Goal: Task Accomplishment & Management: Manage account settings

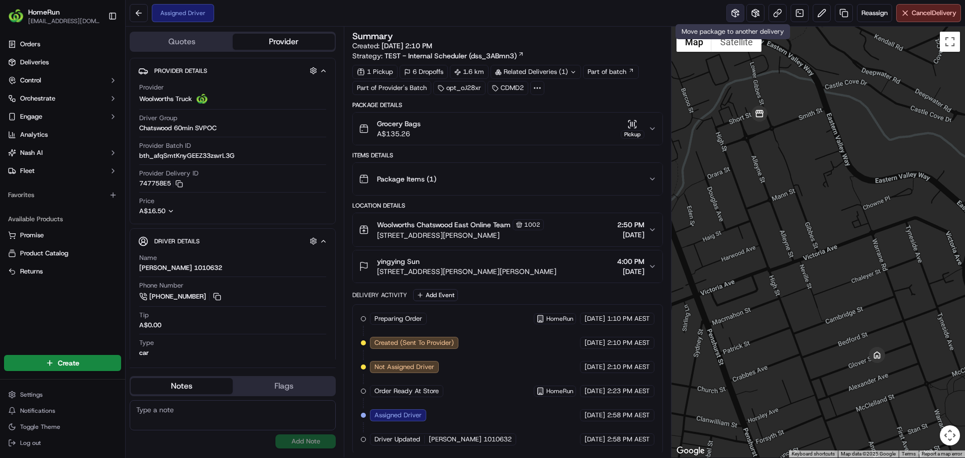
click at [732, 20] on button at bounding box center [735, 13] width 18 height 18
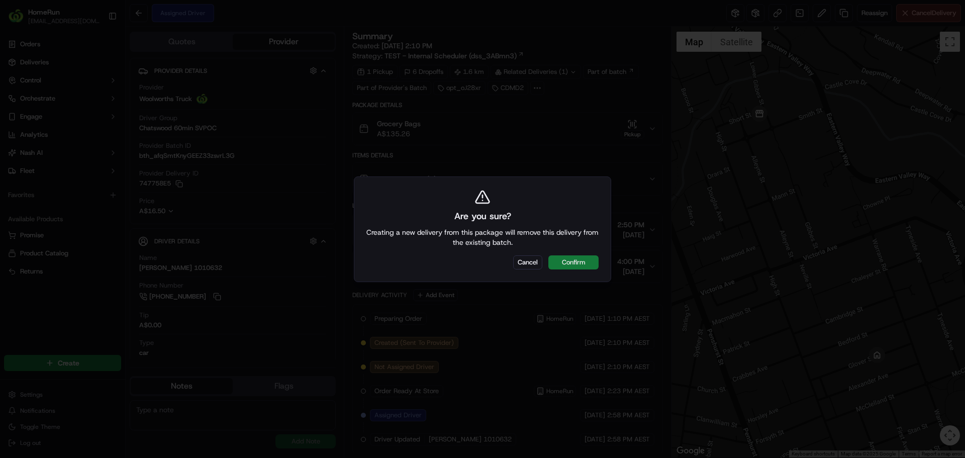
click at [583, 259] on button "Confirm" at bounding box center [573, 262] width 50 height 14
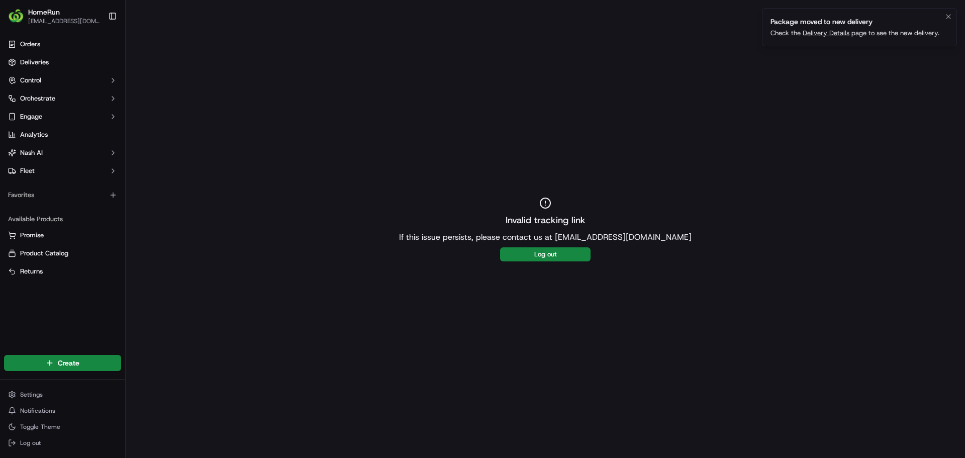
click at [827, 32] on link "Delivery Details" at bounding box center [826, 33] width 47 height 9
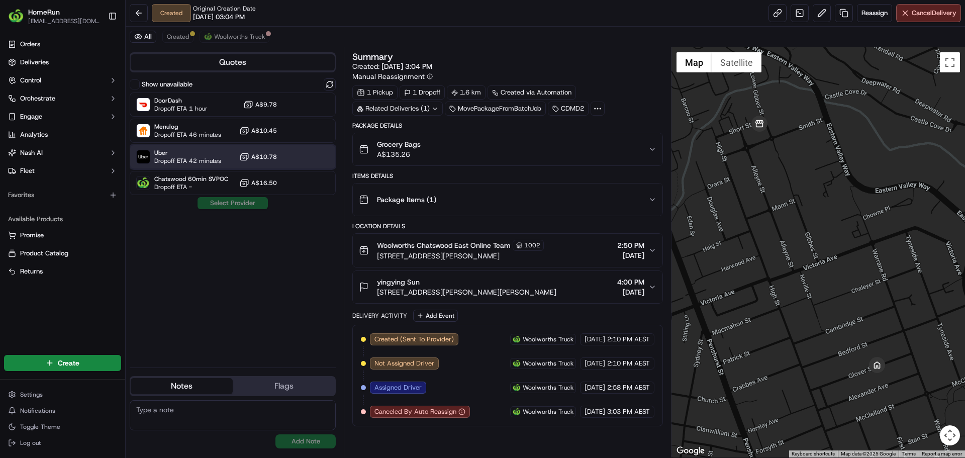
click at [214, 161] on span "Dropoff ETA 42 minutes" at bounding box center [187, 161] width 67 height 8
click at [233, 206] on button "Assign Provider" at bounding box center [232, 203] width 71 height 12
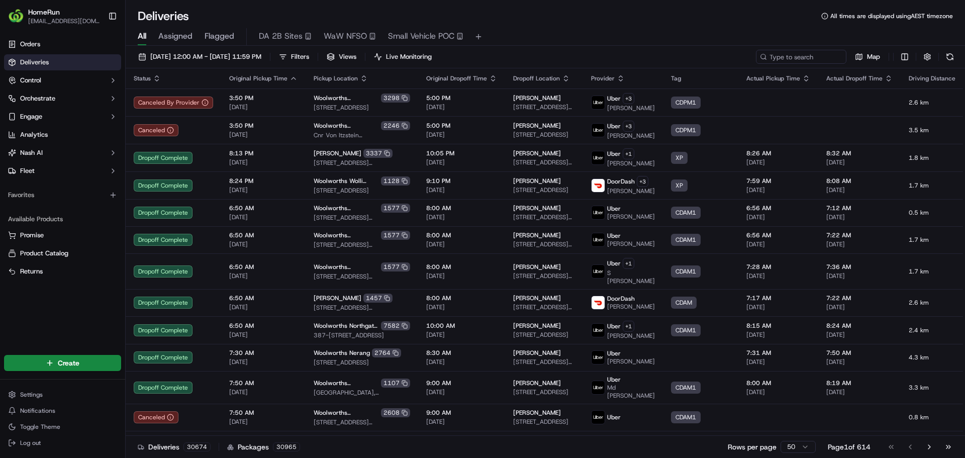
click at [221, 33] on span "Flagged" at bounding box center [220, 36] width 30 height 12
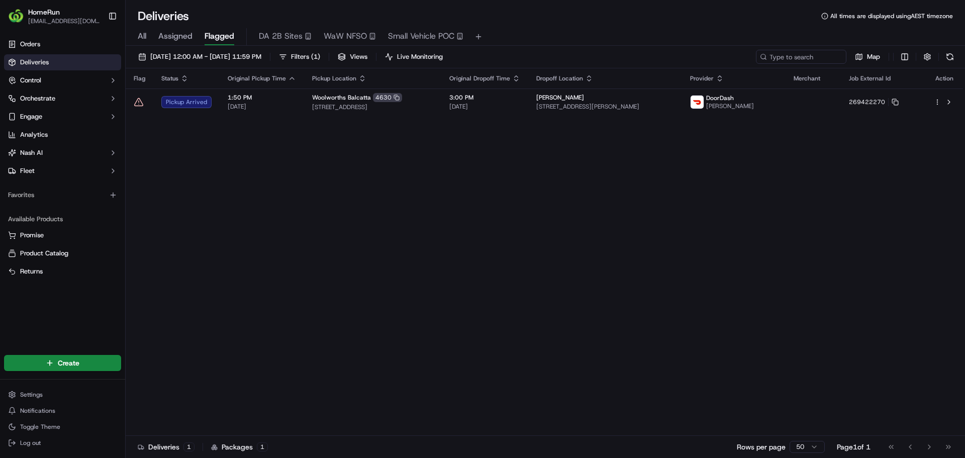
click at [699, 21] on div "Deliveries All times are displayed using AEST timezone" at bounding box center [545, 16] width 839 height 16
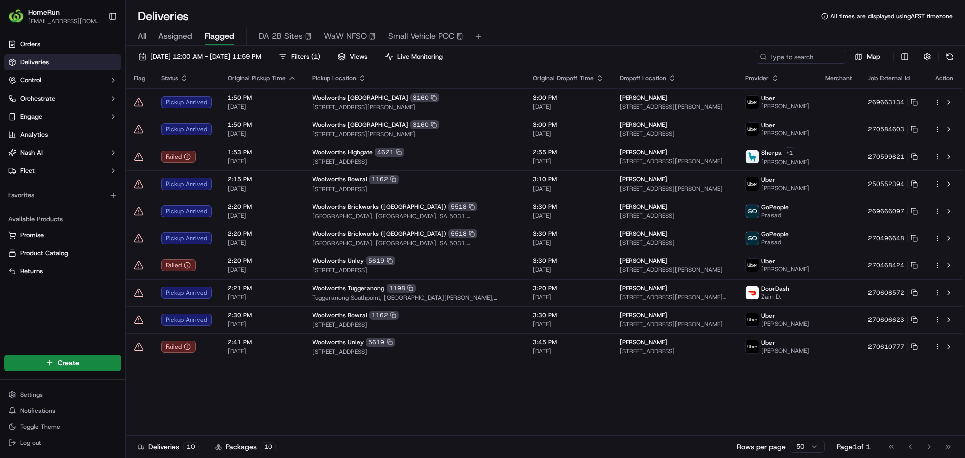
click at [333, 35] on span "WaW NFSO" at bounding box center [345, 36] width 43 height 12
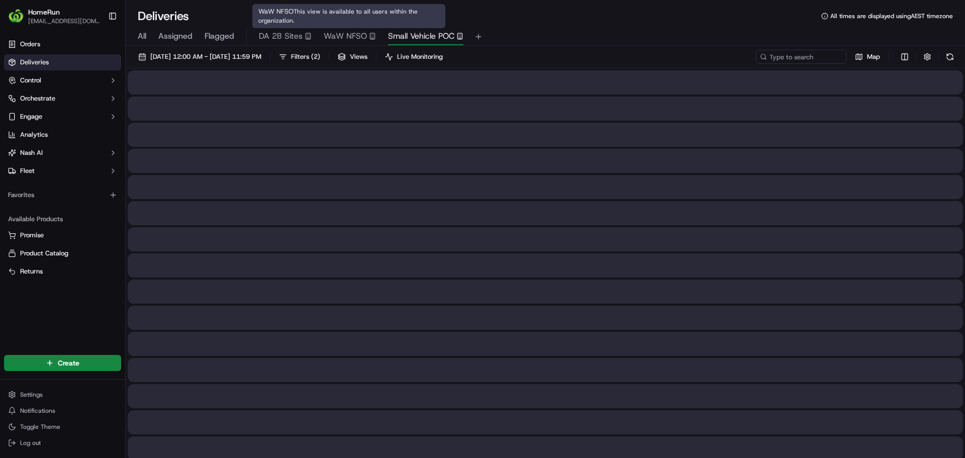
click at [416, 29] on button "Small Vehicle POC" at bounding box center [425, 36] width 75 height 17
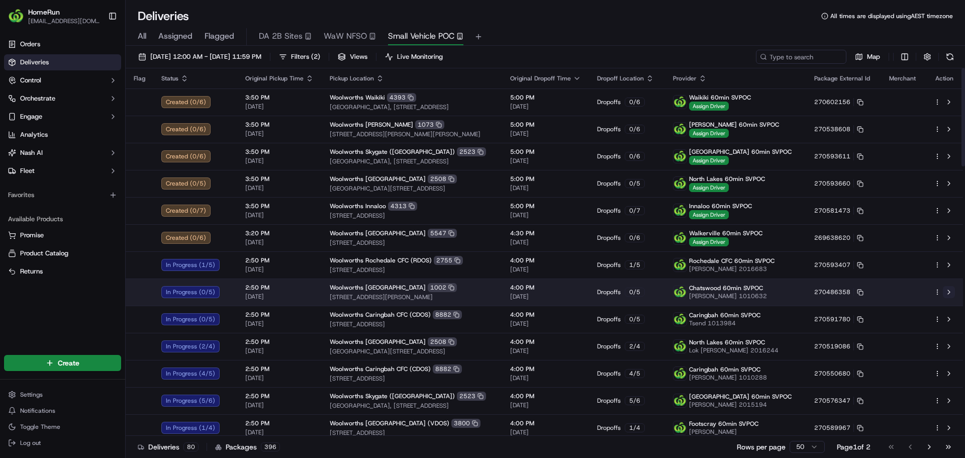
click at [948, 293] on button at bounding box center [949, 292] width 12 height 12
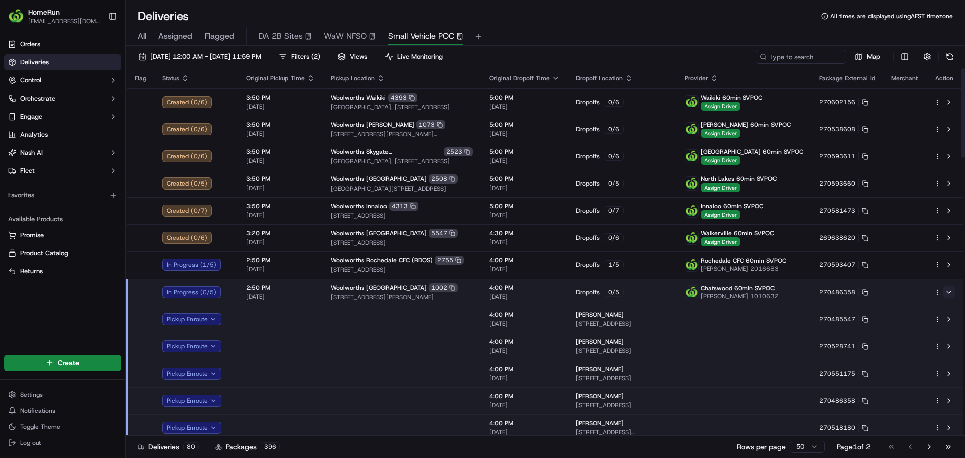
click at [951, 290] on button at bounding box center [949, 292] width 12 height 12
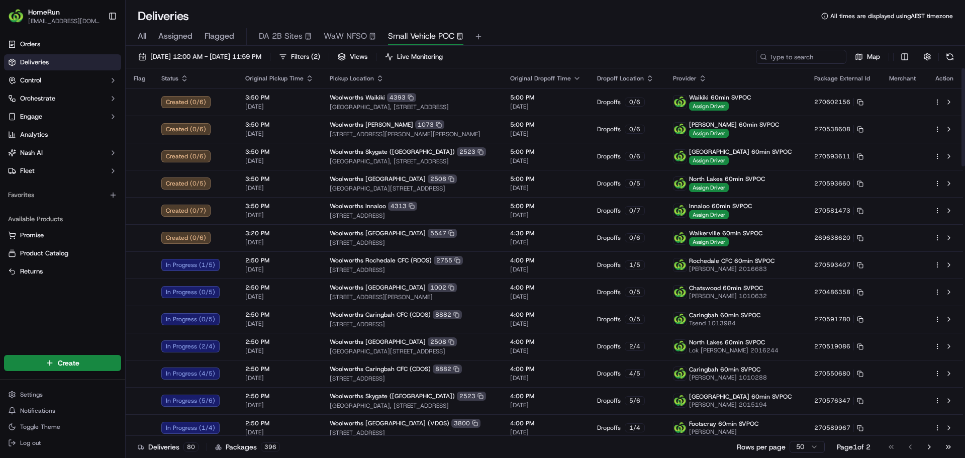
click at [227, 34] on span "Flagged" at bounding box center [220, 36] width 30 height 12
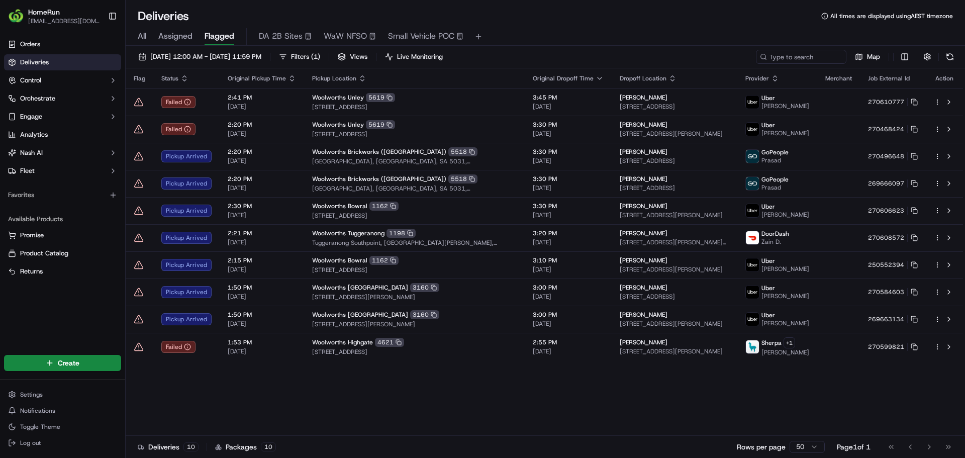
click at [166, 80] on span "Status" at bounding box center [169, 78] width 17 height 8
click at [181, 77] on icon "button" at bounding box center [184, 78] width 8 height 8
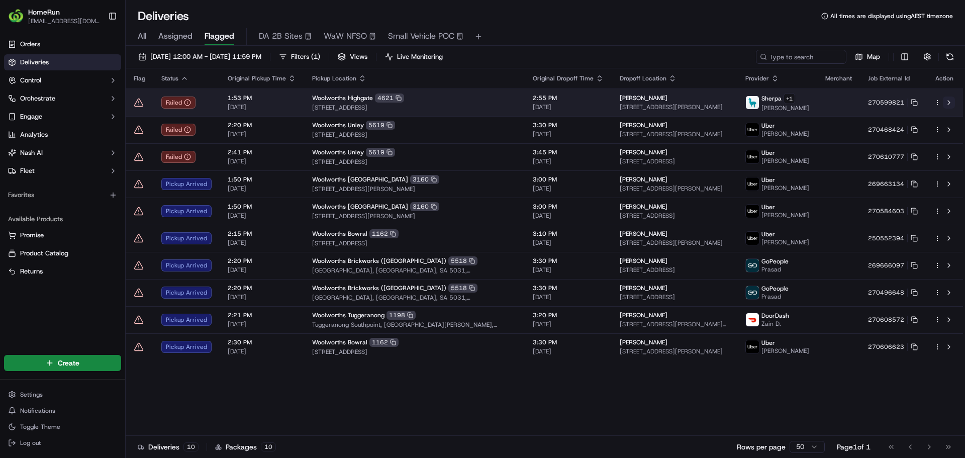
click at [948, 108] on button at bounding box center [949, 102] width 12 height 12
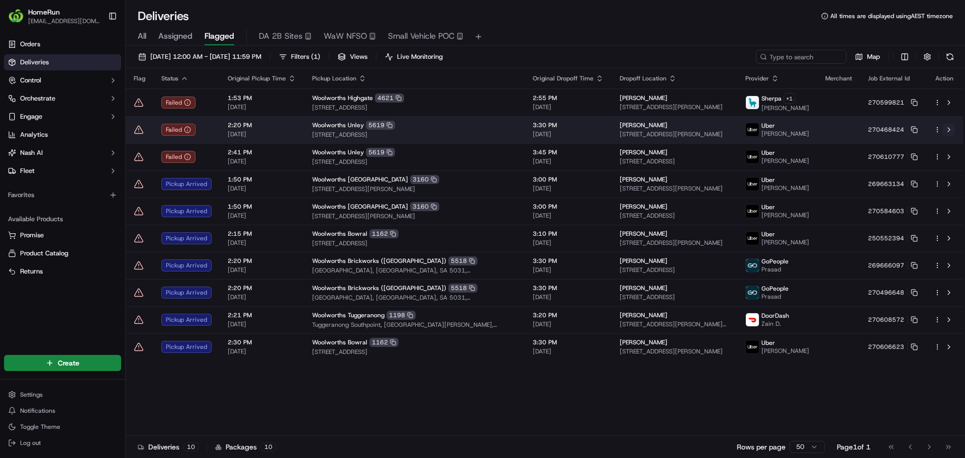
click at [949, 136] on button at bounding box center [949, 130] width 12 height 12
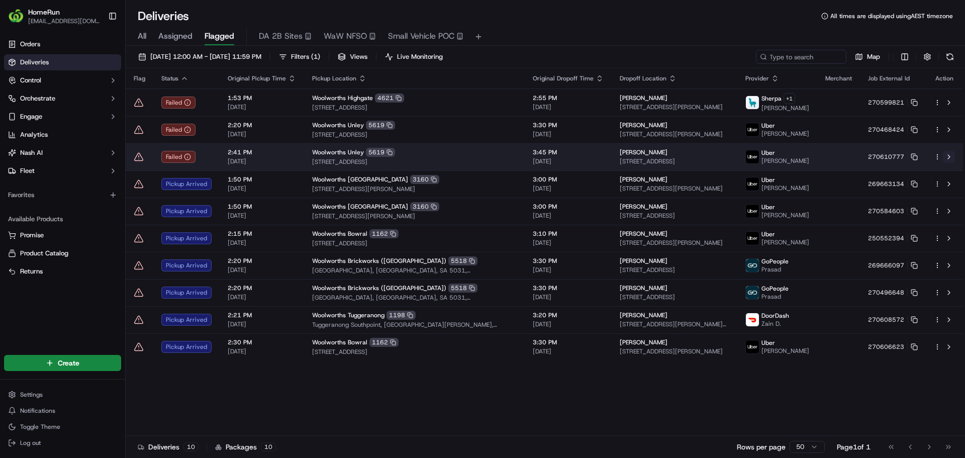
click at [948, 163] on button at bounding box center [949, 157] width 12 height 12
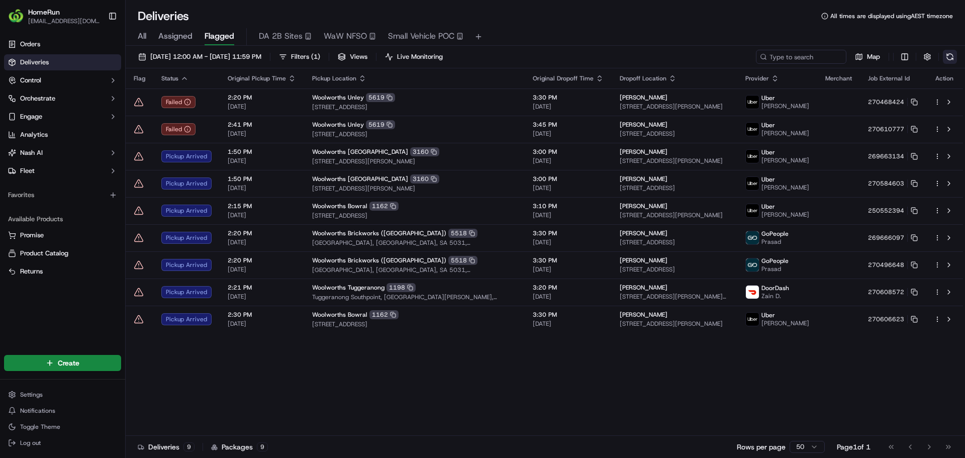
click at [950, 54] on button at bounding box center [950, 57] width 14 height 14
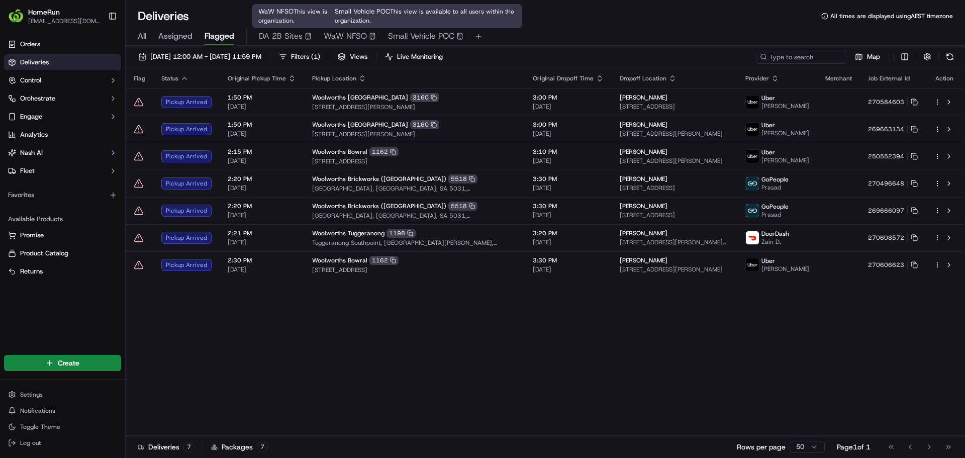
click at [614, 26] on div "All Assigned Flagged DA 2B Sites WaW NFSO Small Vehicle POC" at bounding box center [545, 35] width 839 height 22
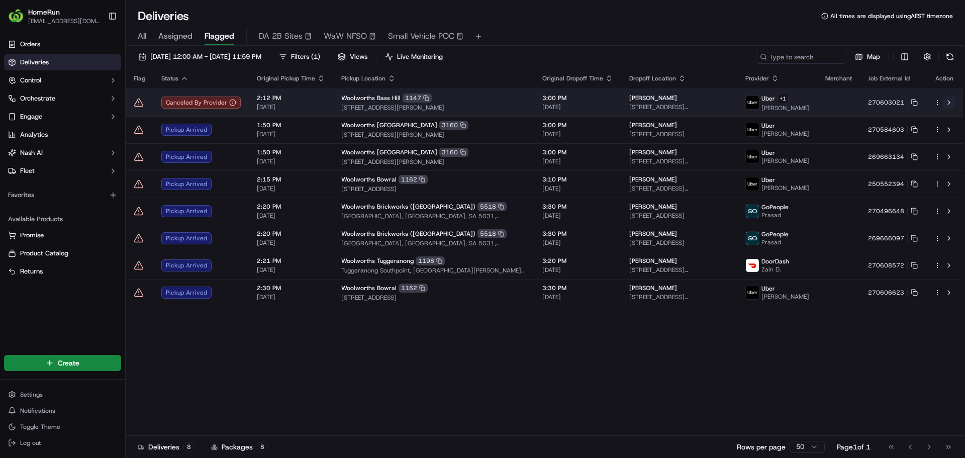
click at [948, 101] on button at bounding box center [949, 102] width 12 height 12
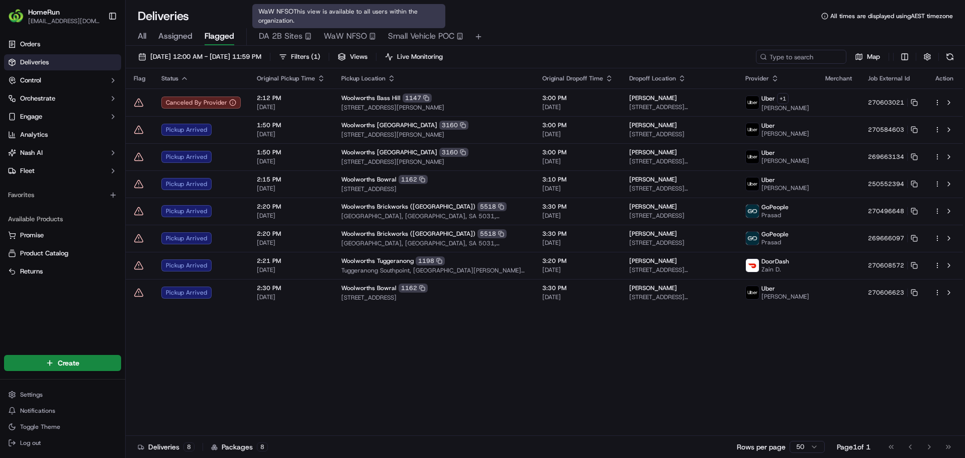
click at [352, 38] on span "WaW NFSO" at bounding box center [345, 36] width 43 height 12
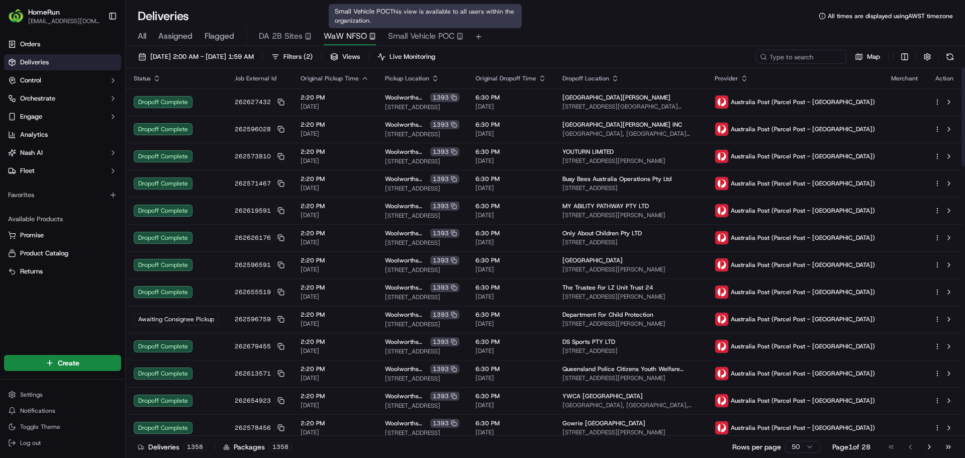
click at [428, 29] on button "Small Vehicle POC" at bounding box center [425, 36] width 75 height 17
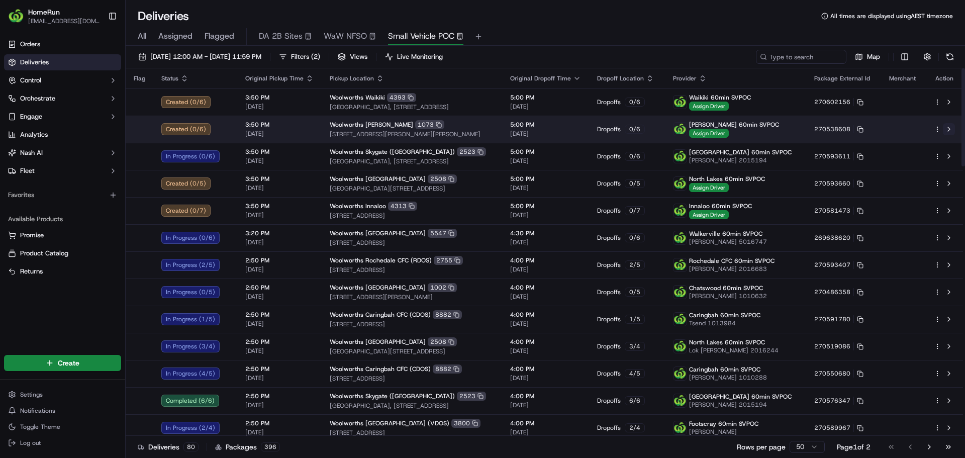
click at [943, 131] on button at bounding box center [949, 129] width 12 height 12
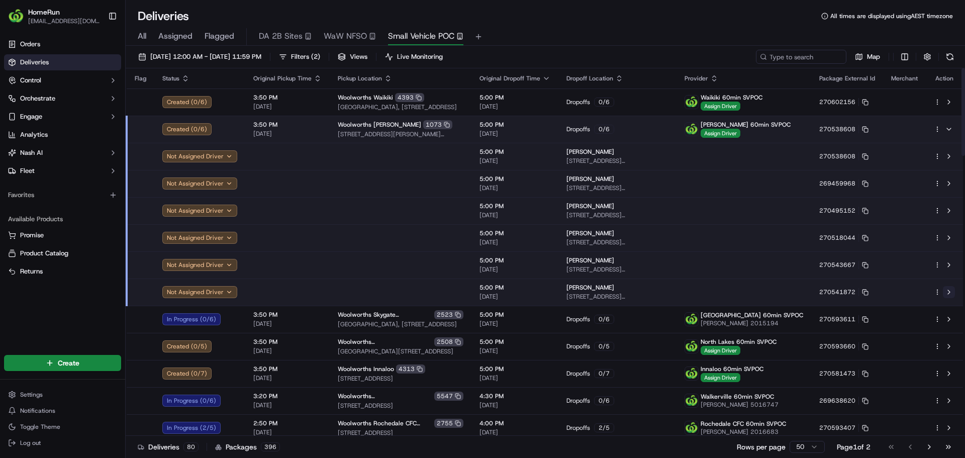
click at [948, 291] on button at bounding box center [949, 292] width 12 height 12
click at [950, 265] on button at bounding box center [949, 265] width 12 height 12
click at [948, 238] on button at bounding box center [949, 238] width 12 height 12
click at [950, 211] on button at bounding box center [949, 211] width 12 height 12
click at [949, 180] on button at bounding box center [949, 183] width 12 height 12
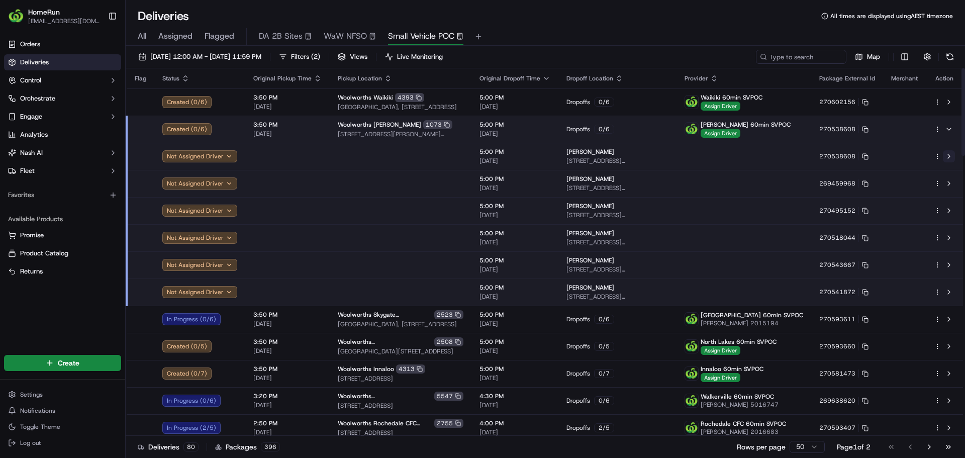
click at [948, 155] on button at bounding box center [949, 156] width 12 height 12
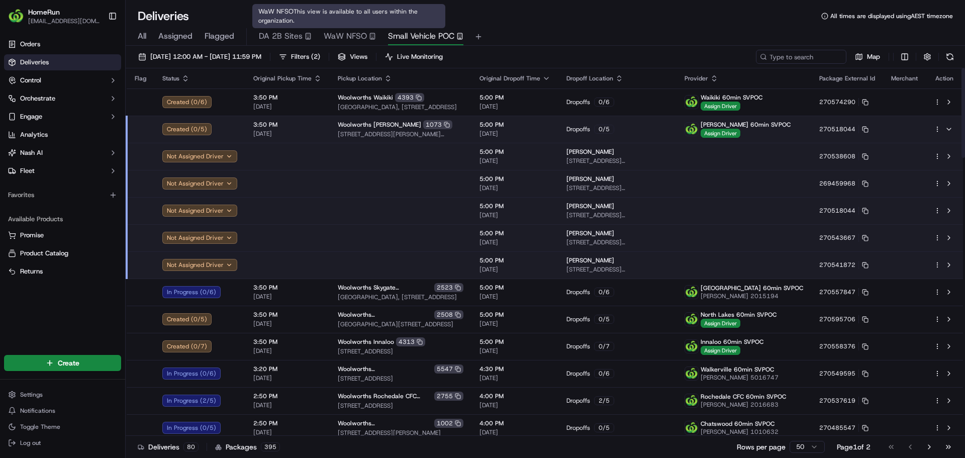
click at [340, 37] on span "WaW NFSO" at bounding box center [345, 36] width 43 height 12
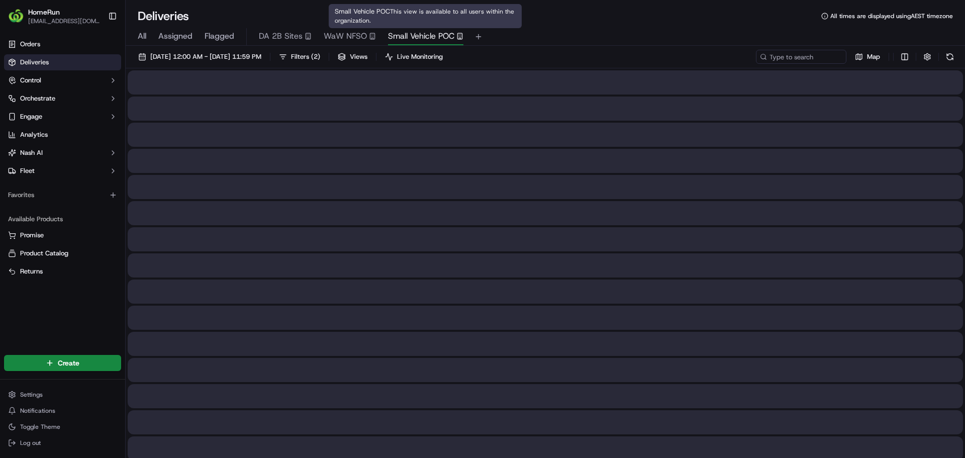
click at [408, 35] on span "Small Vehicle POC" at bounding box center [421, 36] width 66 height 12
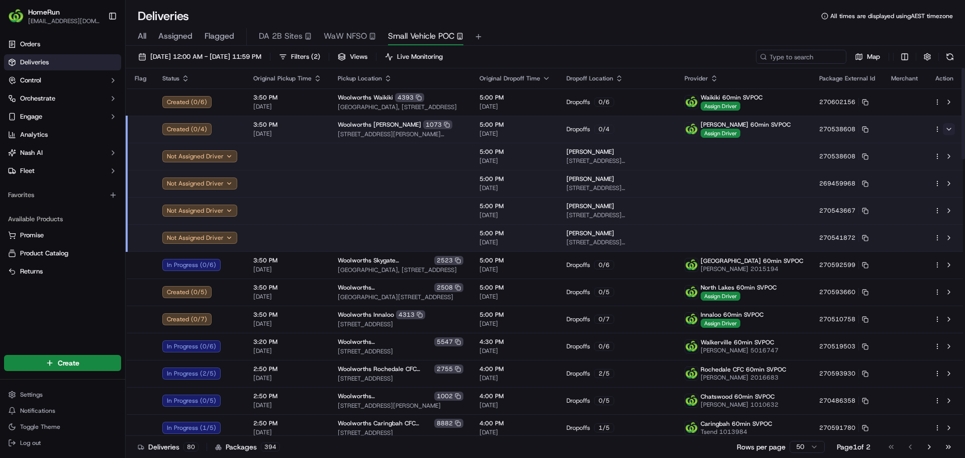
click at [949, 129] on button at bounding box center [949, 129] width 12 height 12
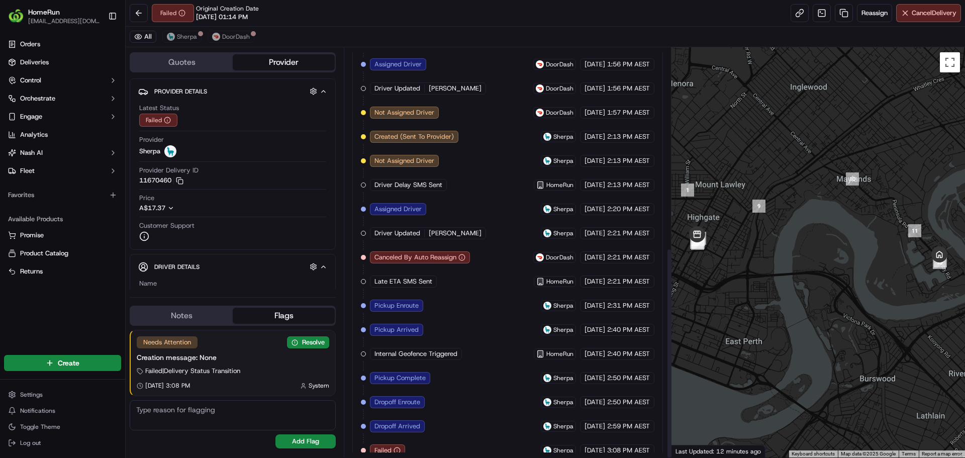
scroll to position [389, 0]
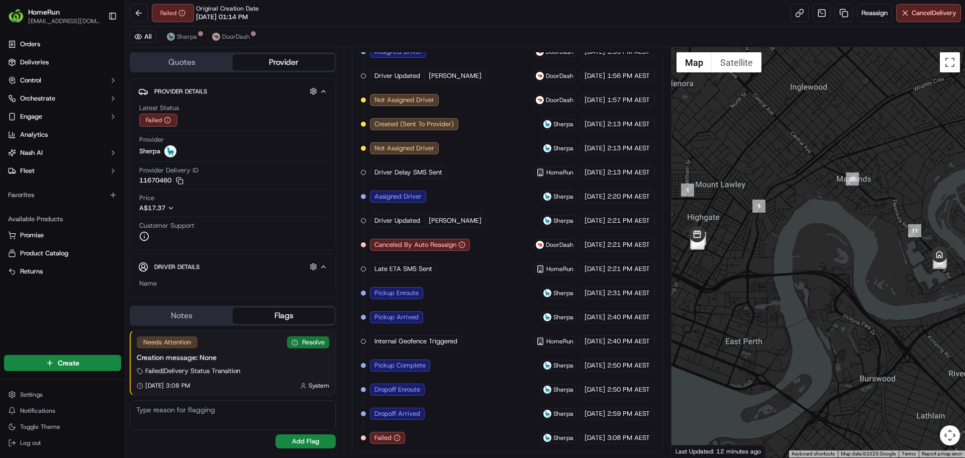
click at [313, 344] on button "Resolve" at bounding box center [308, 342] width 42 height 12
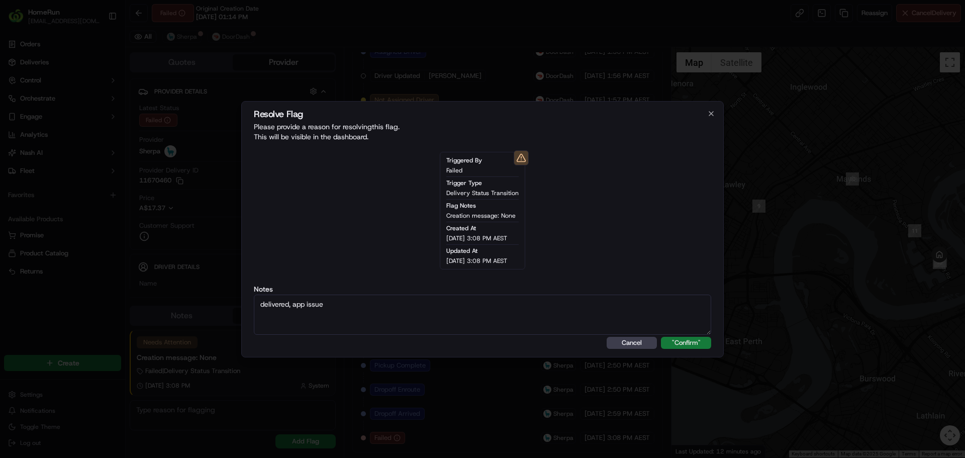
type textarea "delivered, app issue"
click at [691, 339] on button ""Confirm"" at bounding box center [686, 343] width 50 height 12
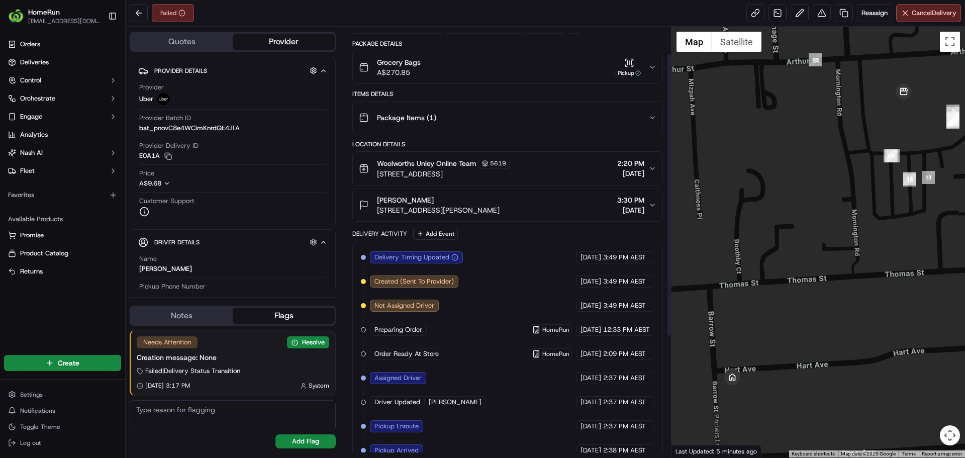
scroll to position [224, 0]
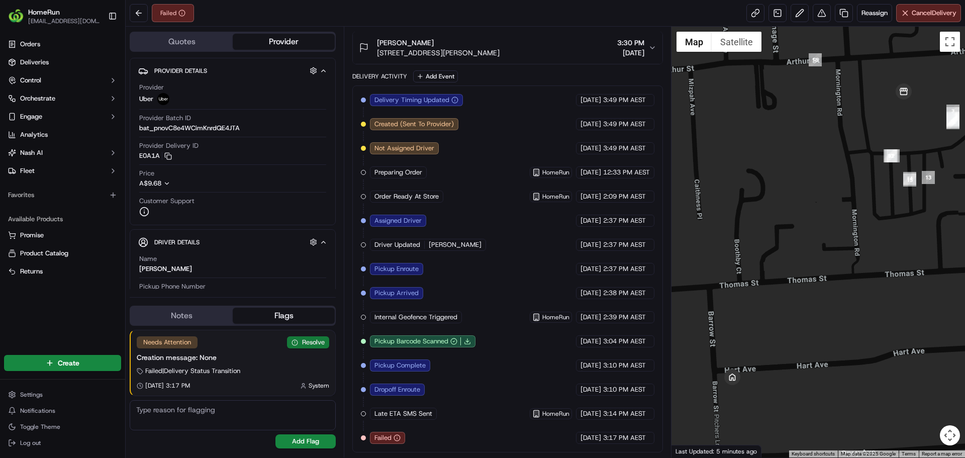
click at [306, 340] on button "Resolve" at bounding box center [308, 342] width 42 height 12
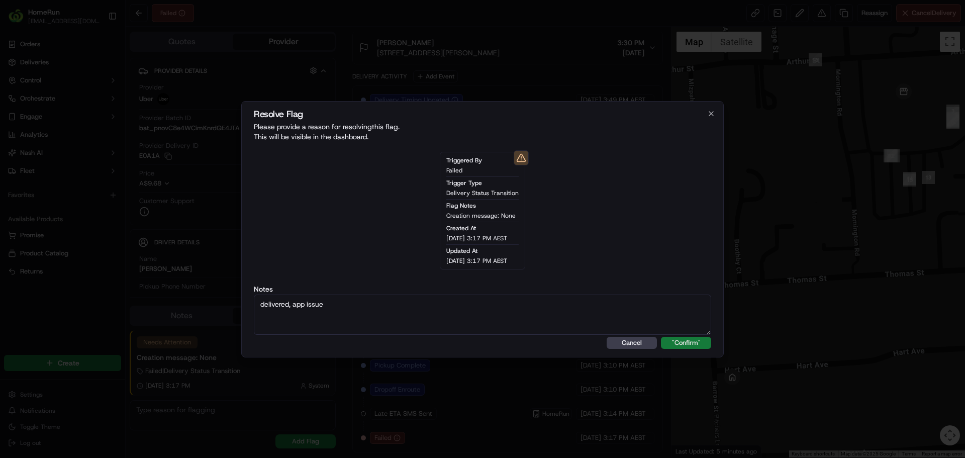
type textarea "delivered, app issue"
click at [695, 343] on button ""Confirm"" at bounding box center [686, 343] width 50 height 12
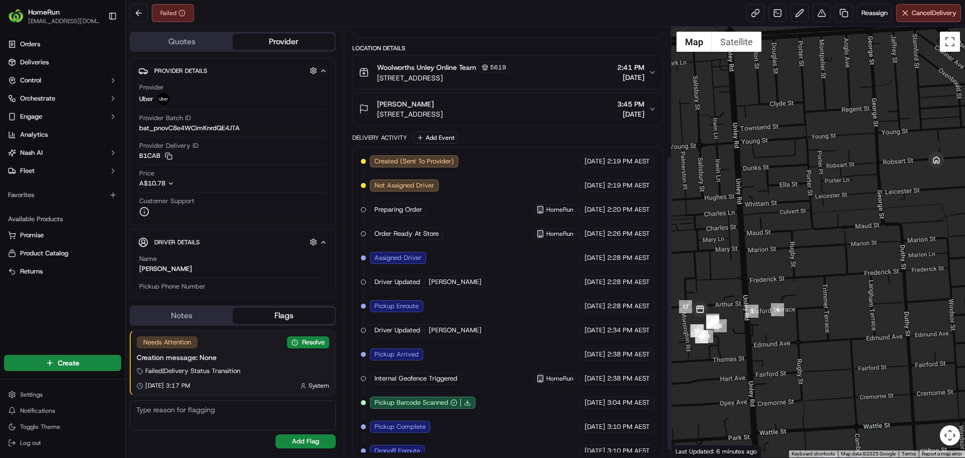
scroll to position [200, 0]
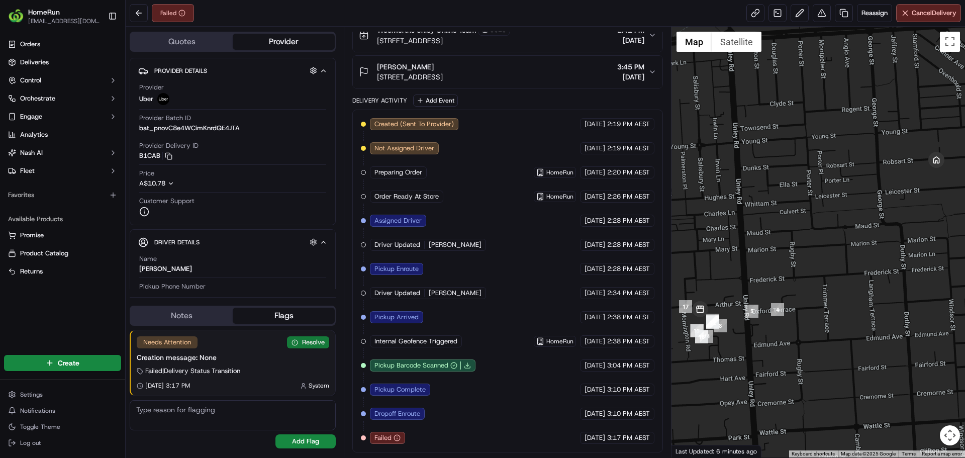
click at [306, 339] on button "Resolve" at bounding box center [308, 342] width 42 height 12
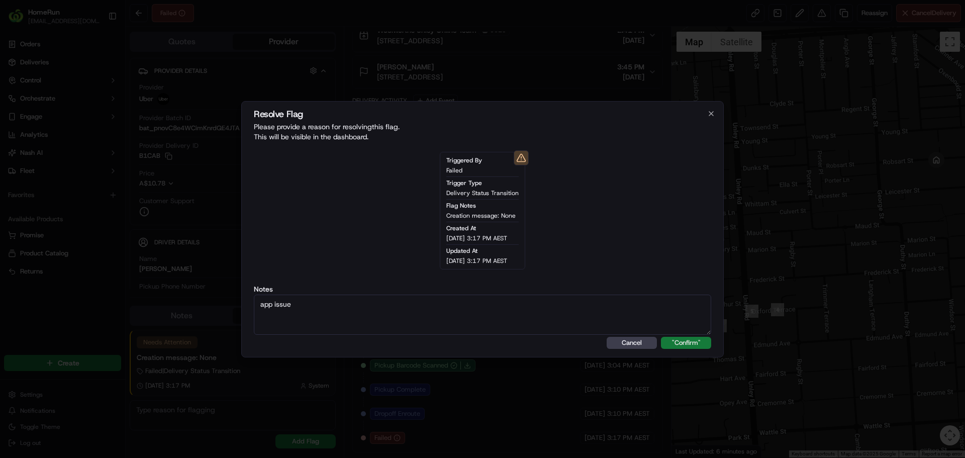
type textarea "app issue"
click at [697, 345] on button ""Confirm"" at bounding box center [686, 343] width 50 height 12
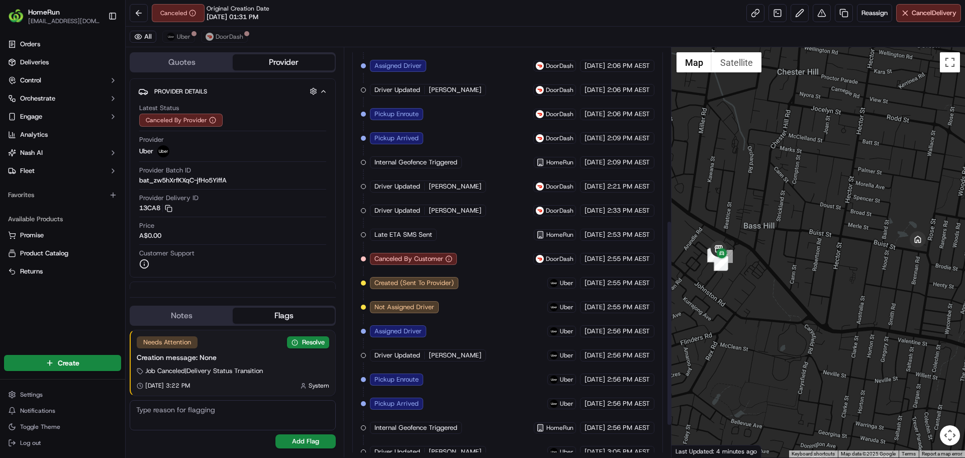
scroll to position [408, 0]
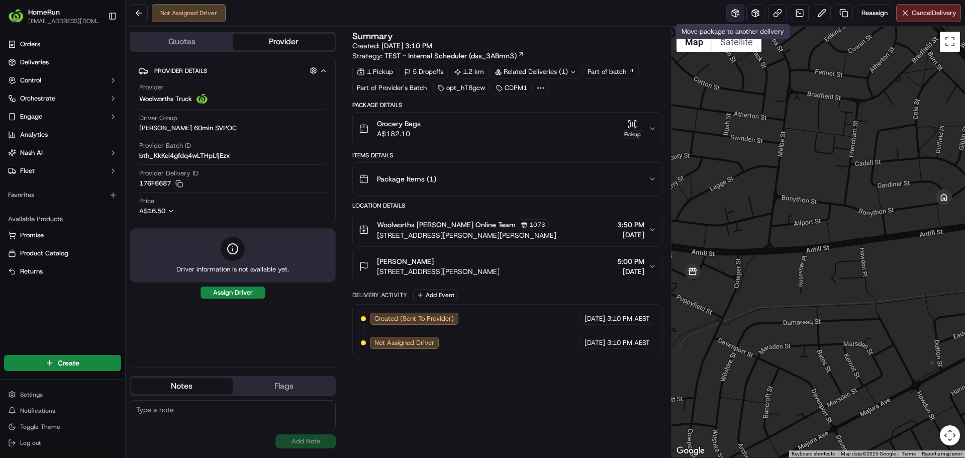
click at [733, 11] on button at bounding box center [735, 13] width 18 height 18
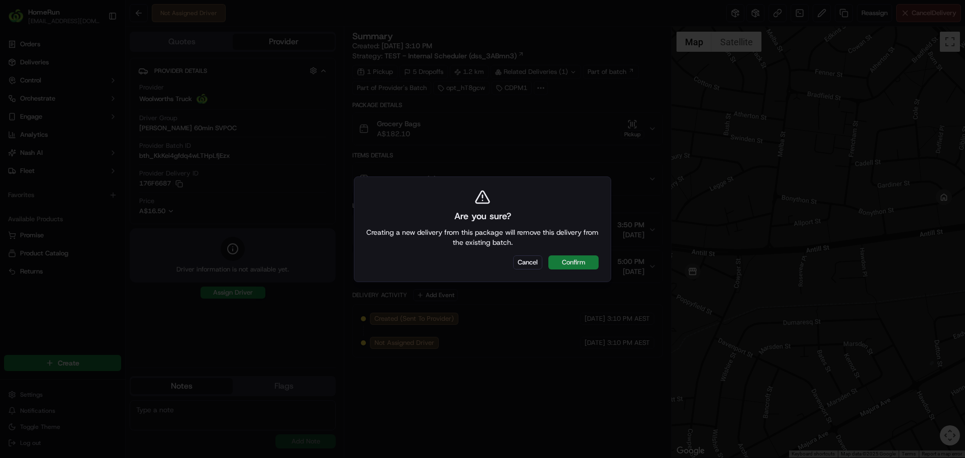
click at [575, 259] on button "Confirm" at bounding box center [573, 262] width 50 height 14
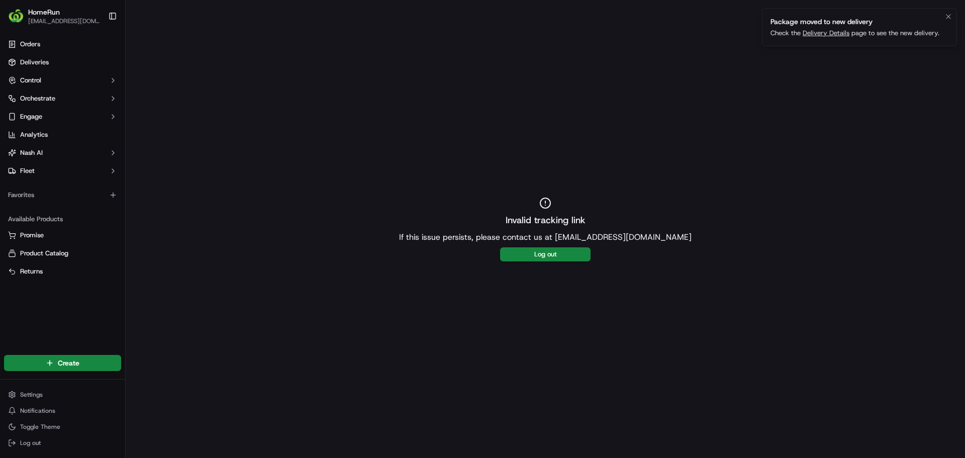
click at [826, 34] on link "Delivery Details" at bounding box center [826, 33] width 47 height 9
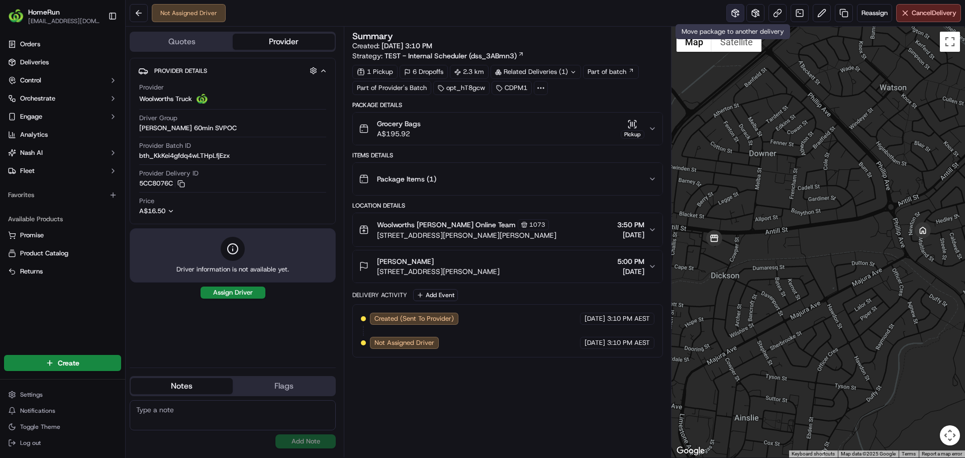
click at [735, 16] on button at bounding box center [735, 13] width 18 height 18
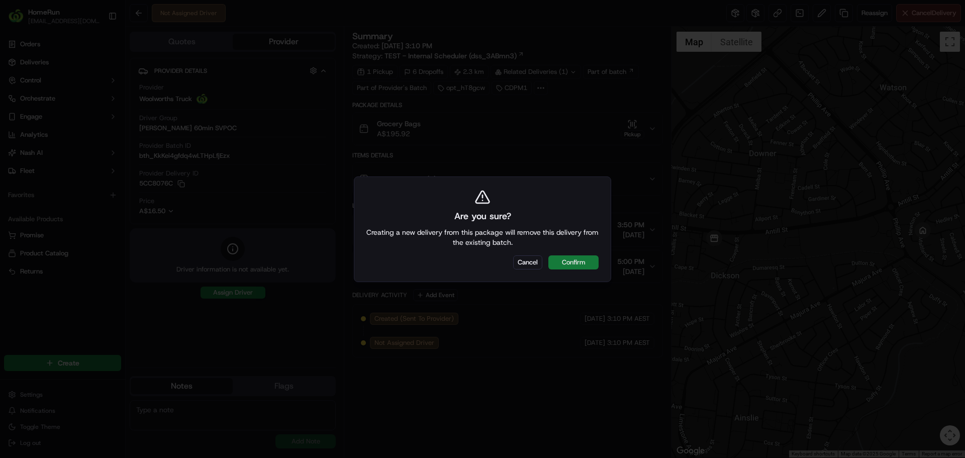
click at [579, 261] on button "Confirm" at bounding box center [573, 262] width 50 height 14
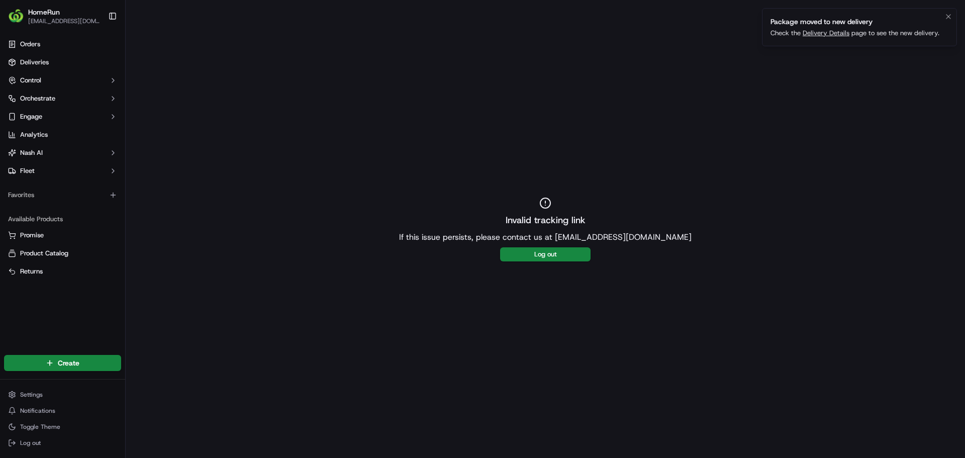
click at [827, 34] on link "Delivery Details" at bounding box center [826, 33] width 47 height 9
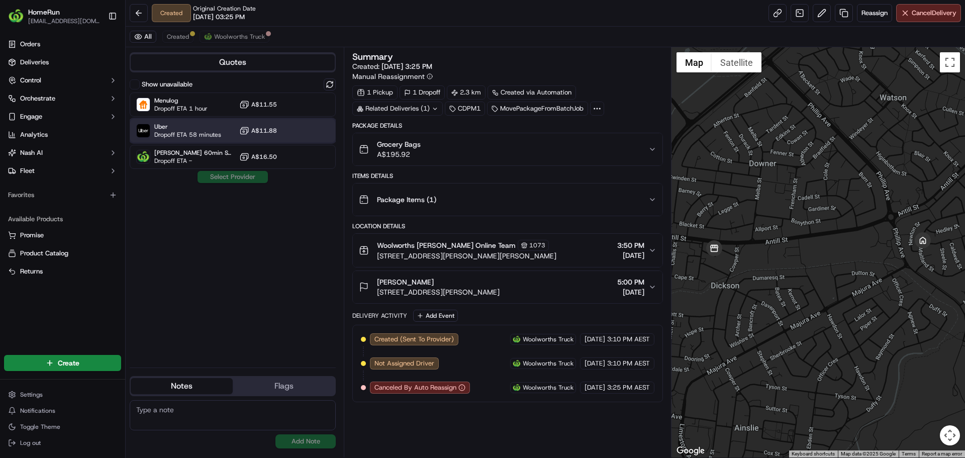
click at [206, 125] on span "Uber" at bounding box center [187, 127] width 67 height 8
click at [225, 180] on button "Assign Provider" at bounding box center [232, 177] width 71 height 12
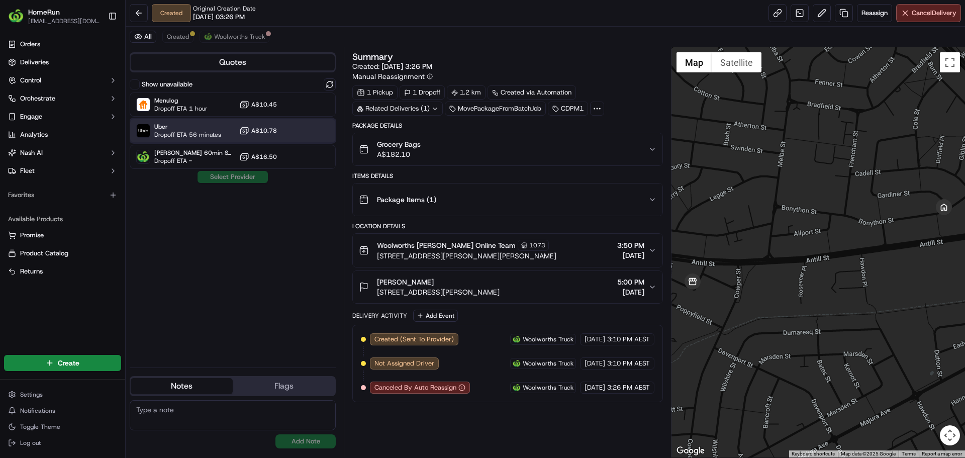
click at [205, 137] on span "Dropoff ETA 56 minutes" at bounding box center [187, 135] width 67 height 8
click at [236, 180] on button "Assign Provider" at bounding box center [232, 177] width 71 height 12
